Goal: Information Seeking & Learning: Learn about a topic

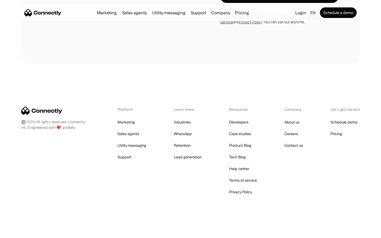
scroll to position [2076, 0]
